Goal: Transaction & Acquisition: Purchase product/service

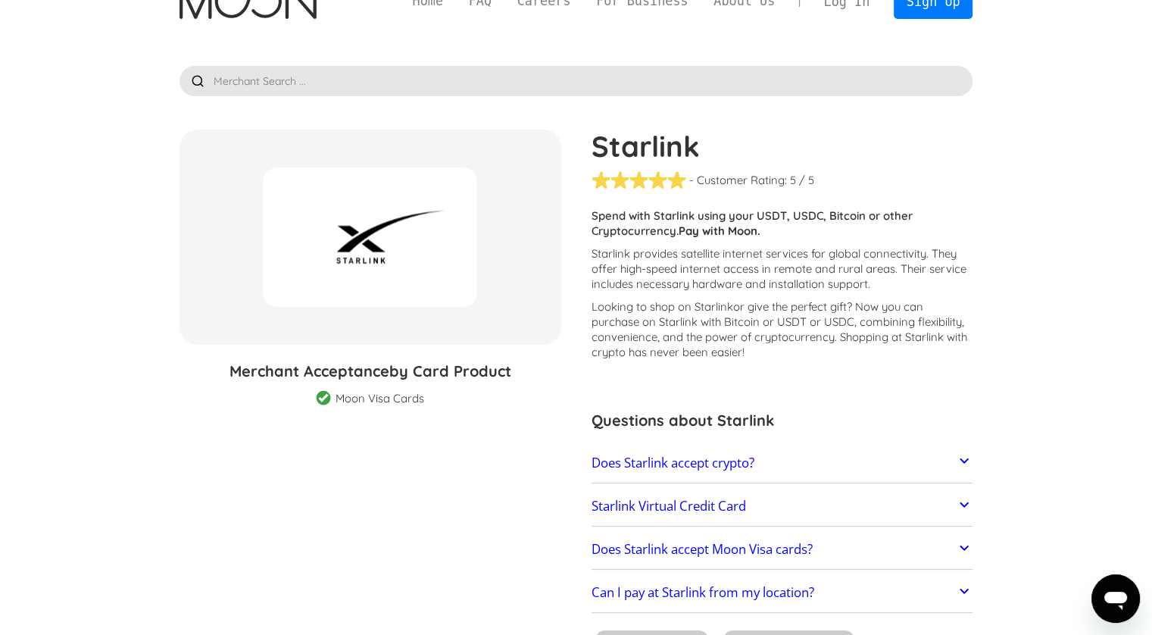
scroll to position [76, 0]
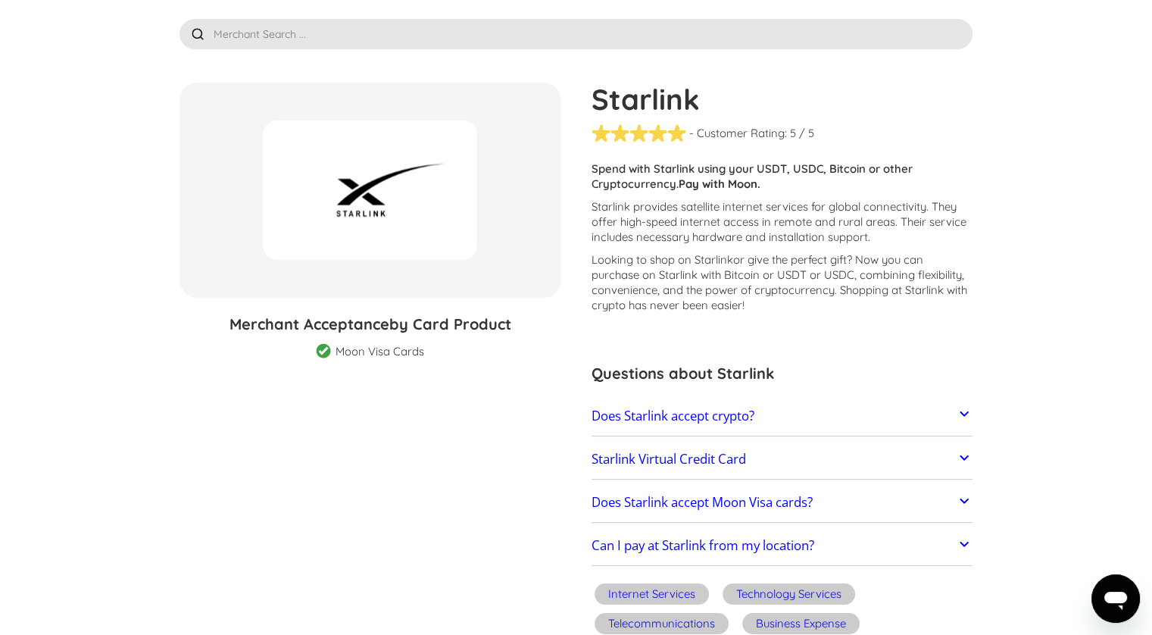
click at [948, 408] on link "Does Starlink accept crypto?" at bounding box center [783, 416] width 382 height 32
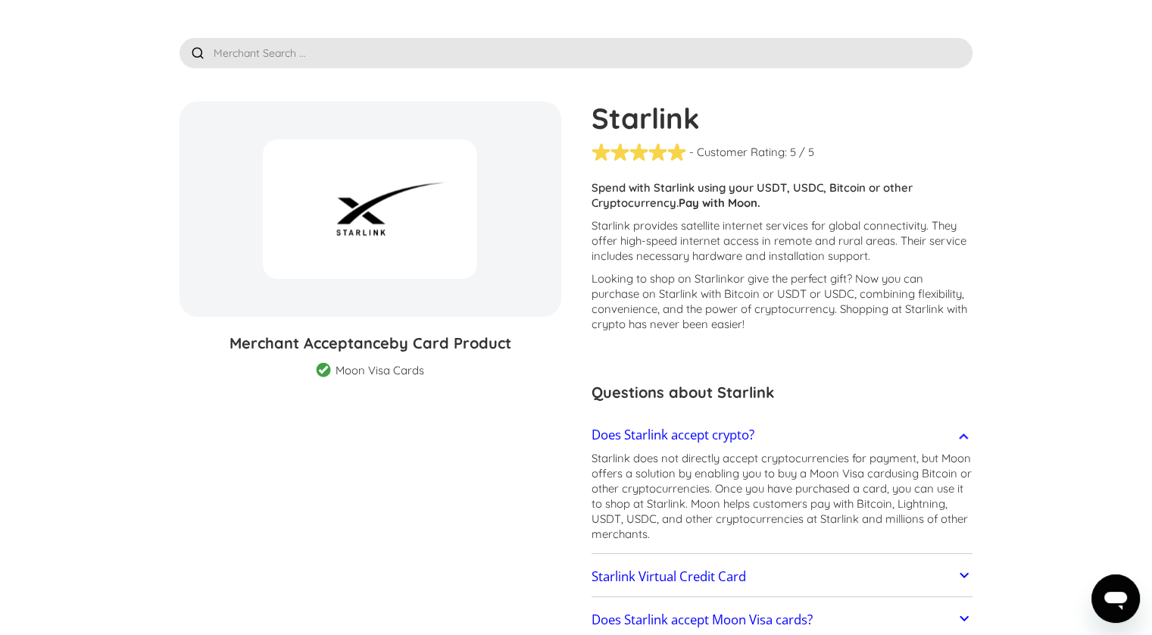
scroll to position [0, 0]
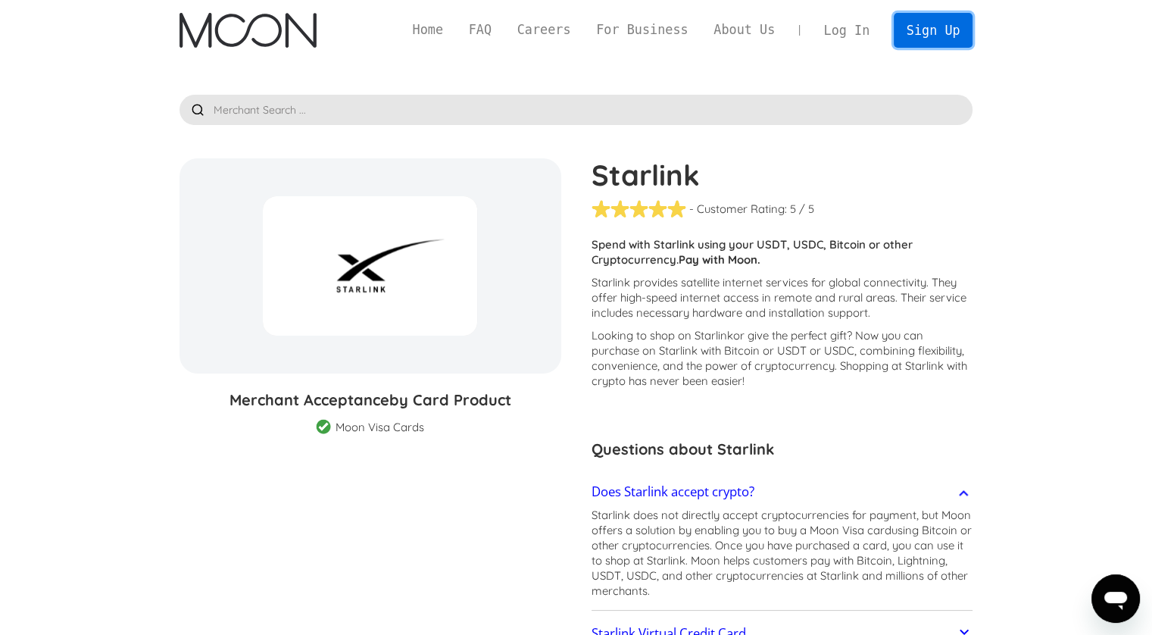
click at [928, 30] on link "Sign Up" at bounding box center [933, 30] width 79 height 34
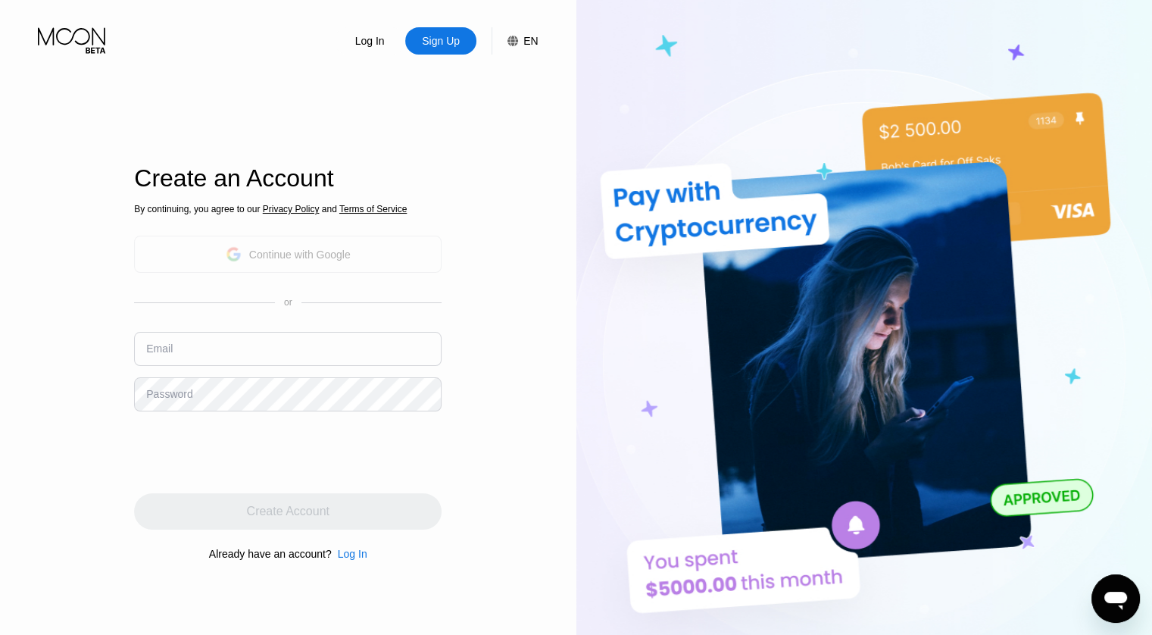
click at [275, 251] on div "Continue with Google" at bounding box center [300, 254] width 102 height 12
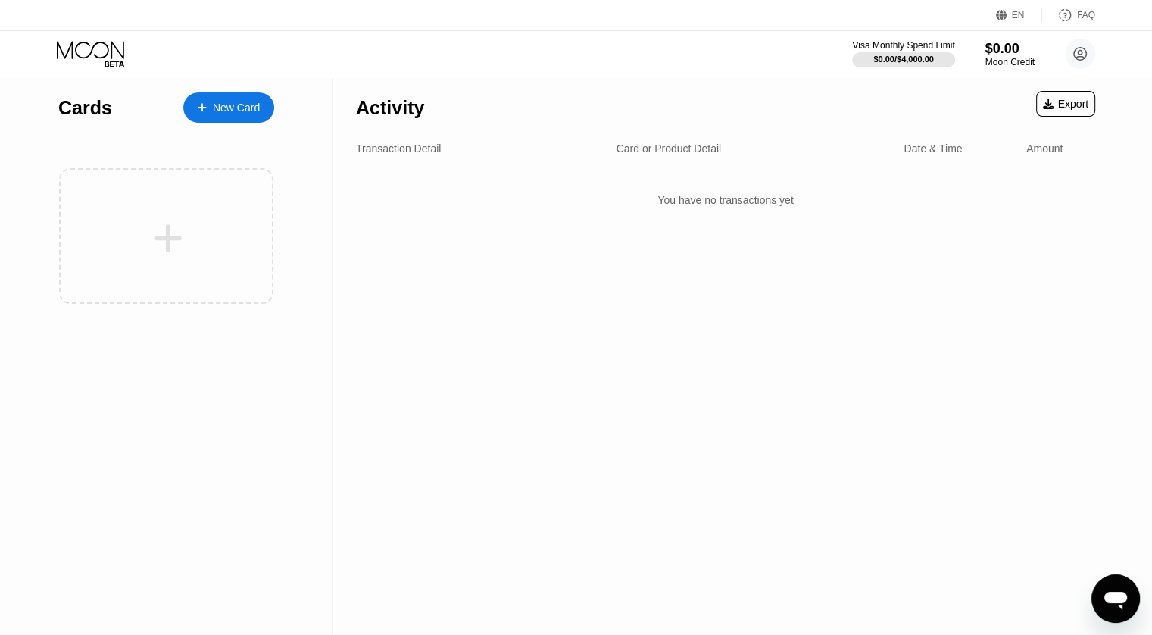
click at [226, 102] on div "New Card" at bounding box center [236, 108] width 47 height 13
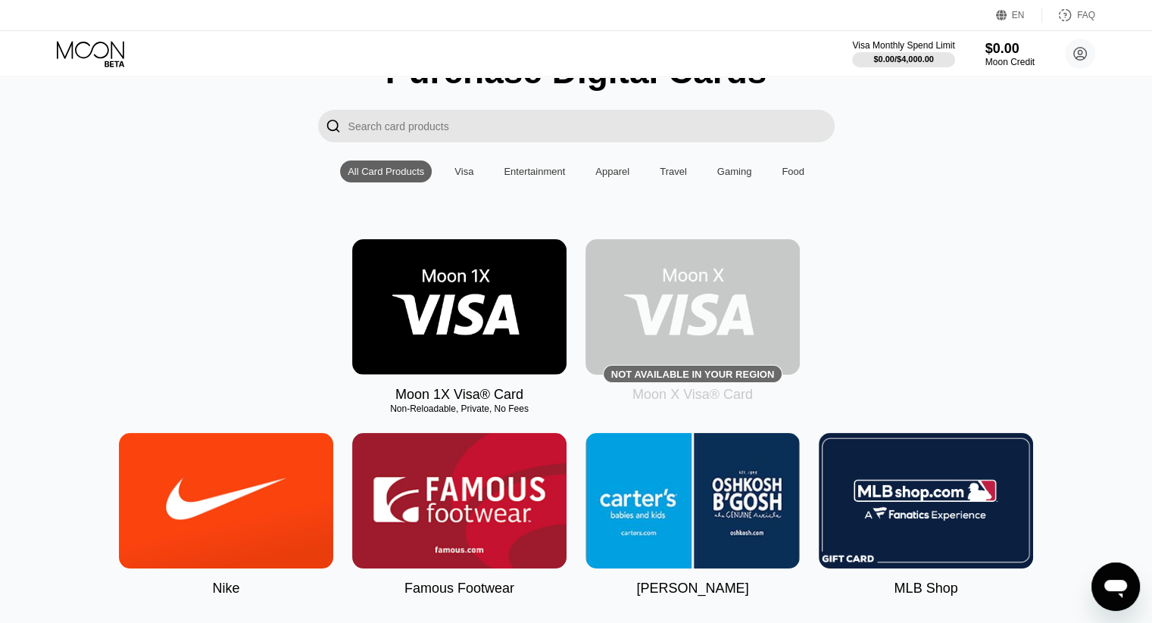
scroll to position [76, 0]
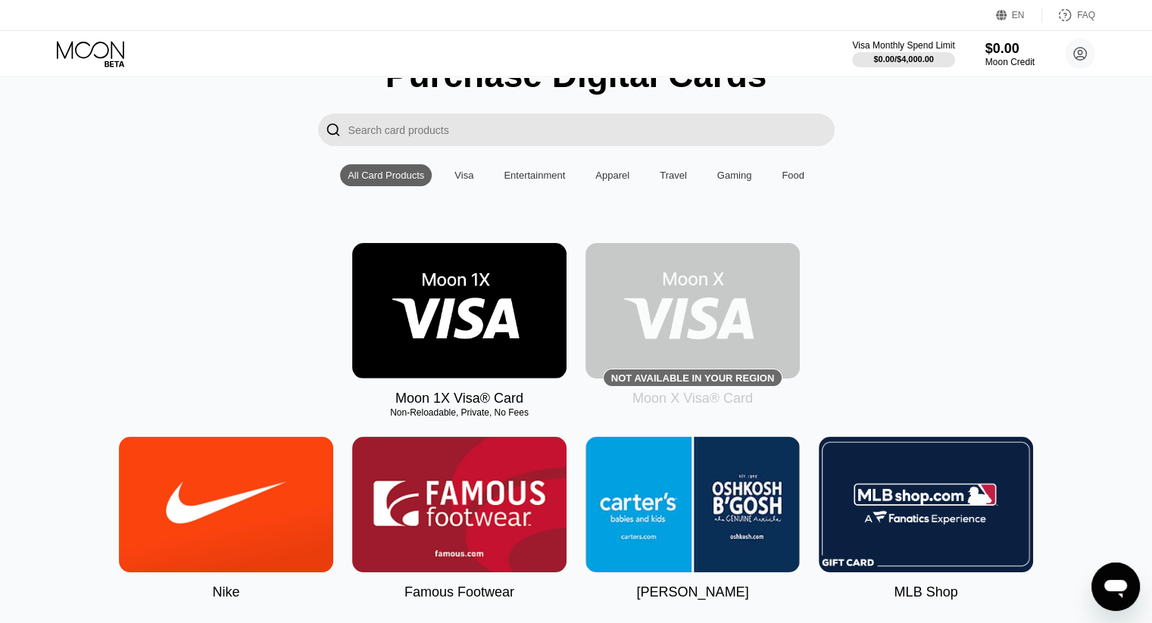
click at [439, 327] on img at bounding box center [459, 311] width 214 height 136
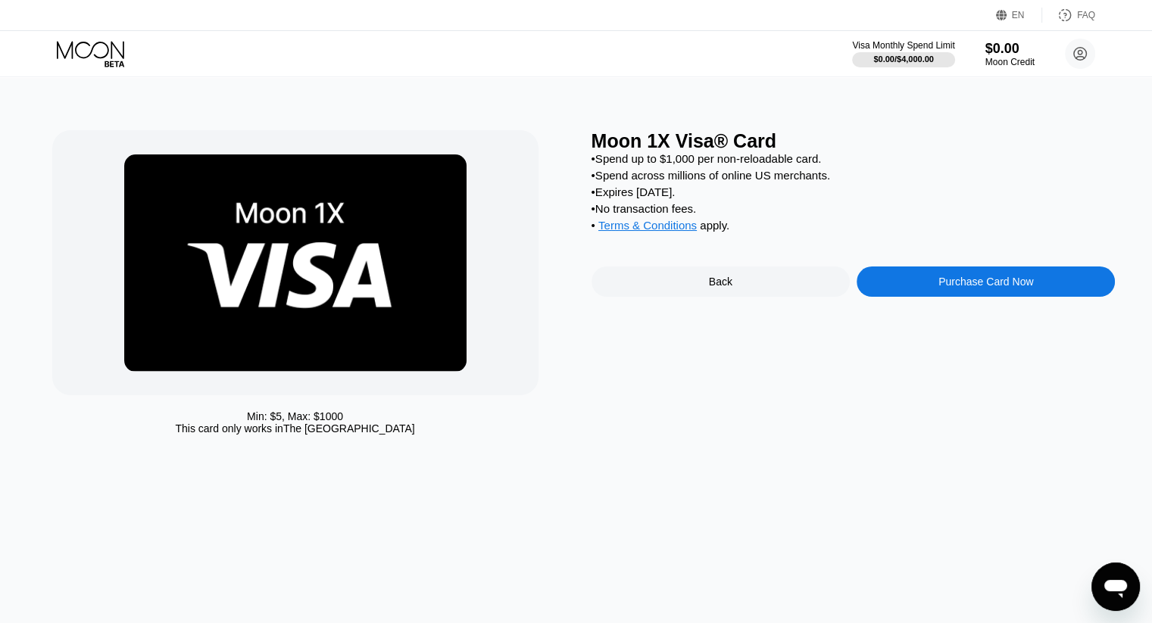
click at [1028, 285] on div "Purchase Card Now" at bounding box center [986, 282] width 258 height 30
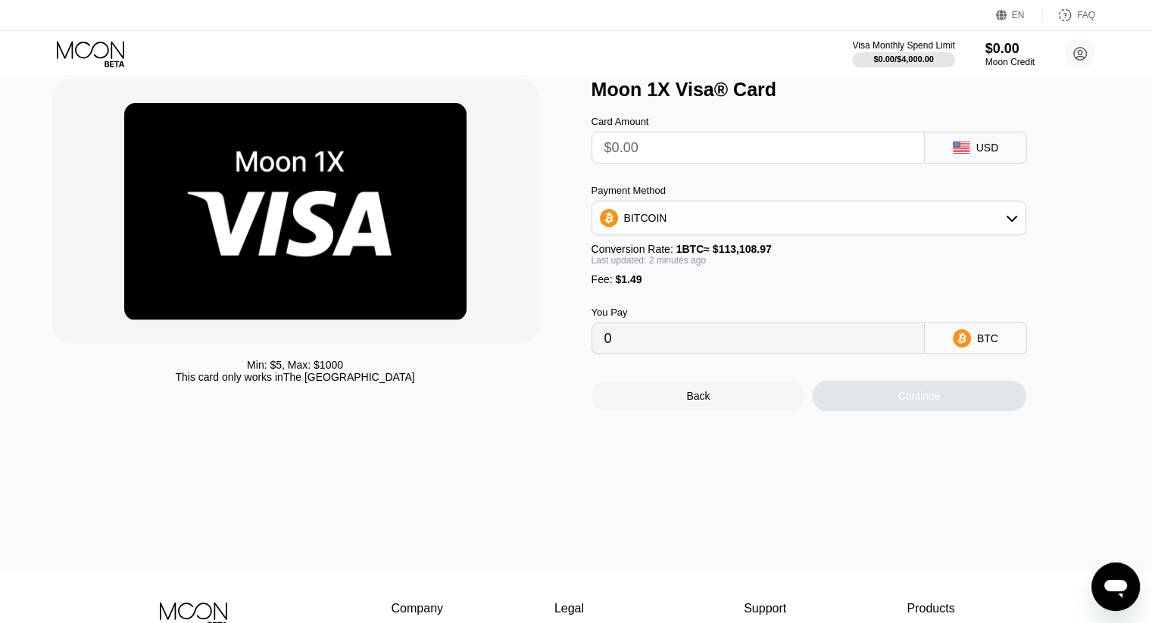
scroll to position [76, 0]
